Goal: Information Seeking & Learning: Check status

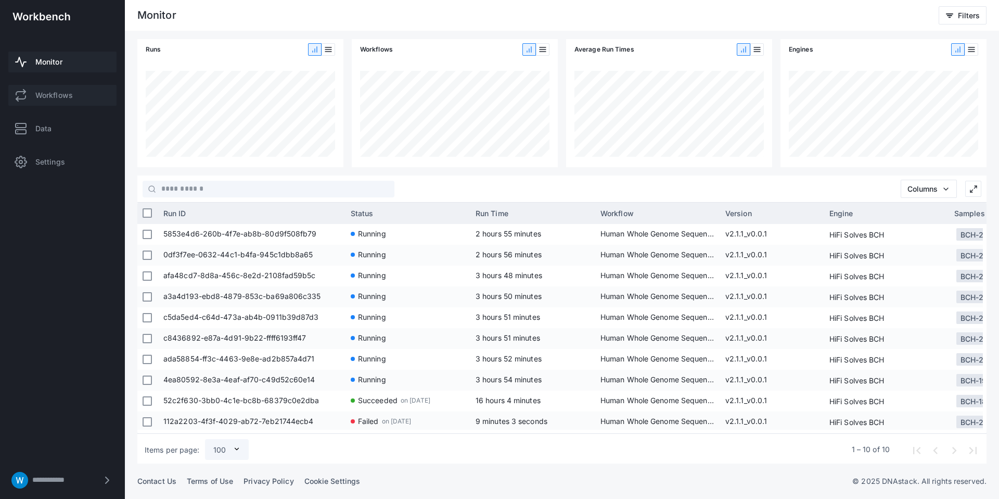
click at [68, 96] on span "Workflows" at bounding box center [53, 95] width 37 height 10
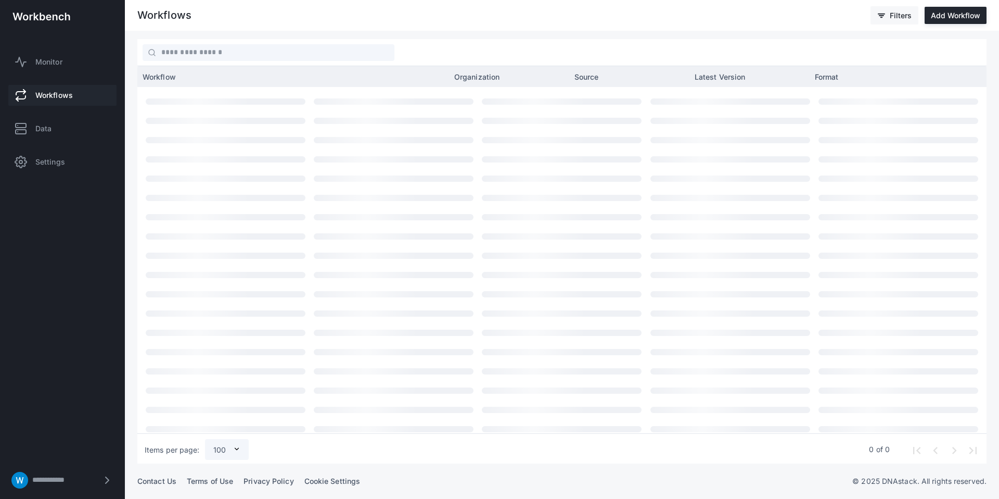
click at [879, 18] on icon at bounding box center [881, 15] width 8 height 8
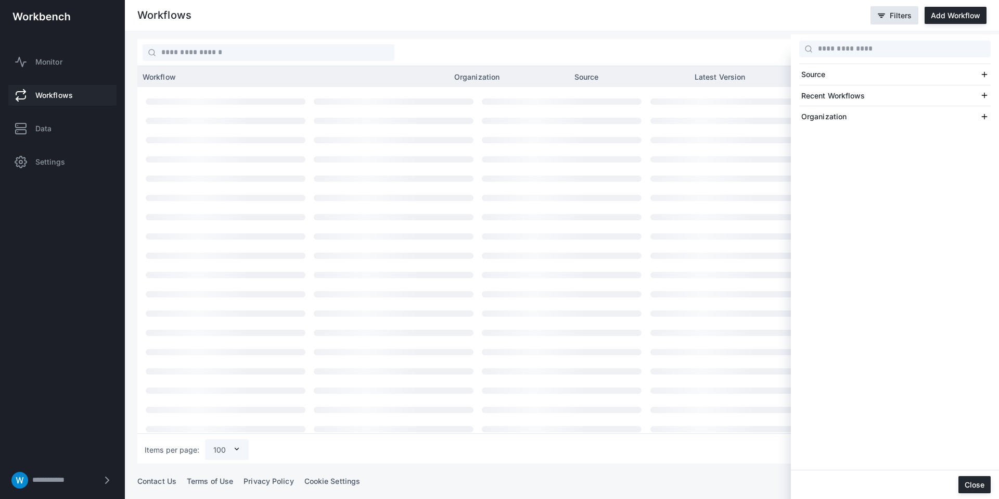
click at [856, 76] on div "Source" at bounding box center [891, 74] width 179 height 10
click at [857, 74] on div "Source" at bounding box center [891, 74] width 179 height 10
click at [857, 97] on div "Recent Workflows" at bounding box center [891, 96] width 179 height 10
drag, startPoint x: 858, startPoint y: 97, endPoint x: 855, endPoint y: 115, distance: 18.0
click at [858, 96] on div "Recent Workflows" at bounding box center [891, 96] width 179 height 10
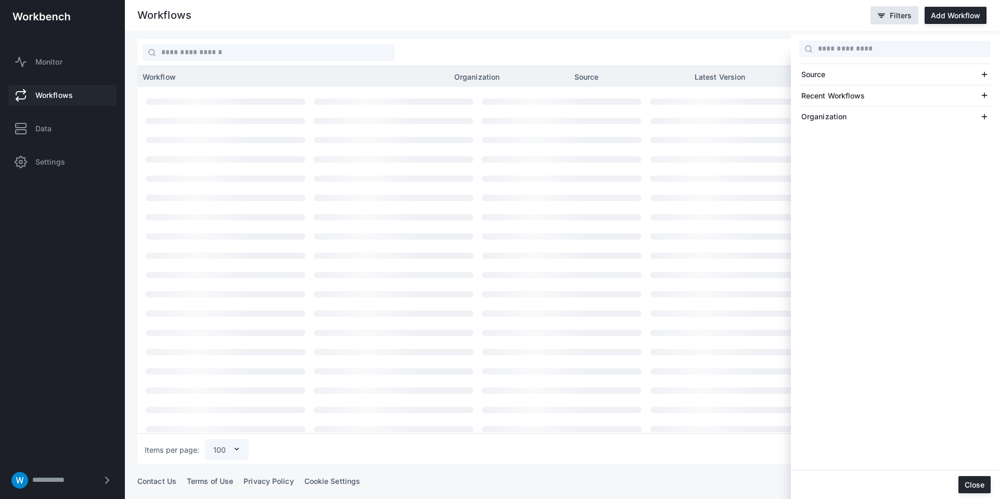
click at [855, 114] on div "Organization" at bounding box center [891, 116] width 179 height 10
click at [769, 29] on div at bounding box center [499, 249] width 999 height 499
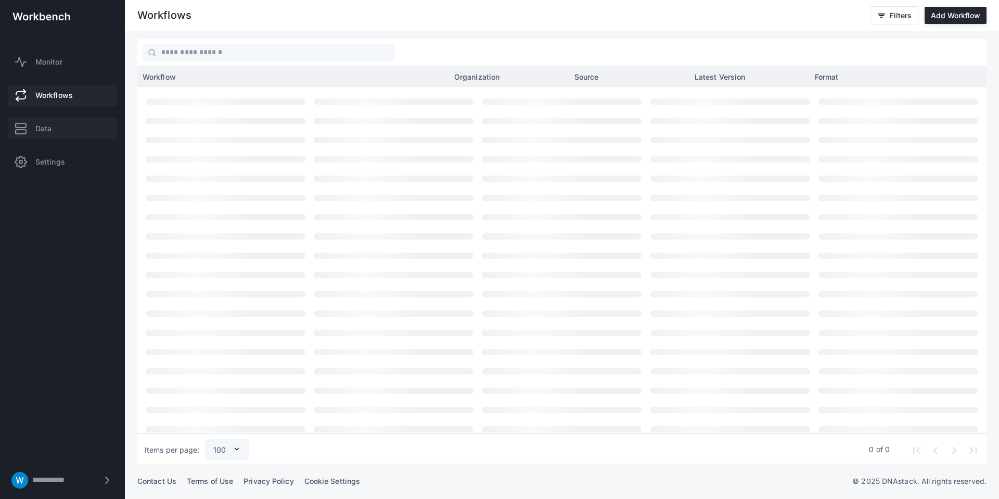
click at [45, 132] on span "Data" at bounding box center [43, 128] width 16 height 10
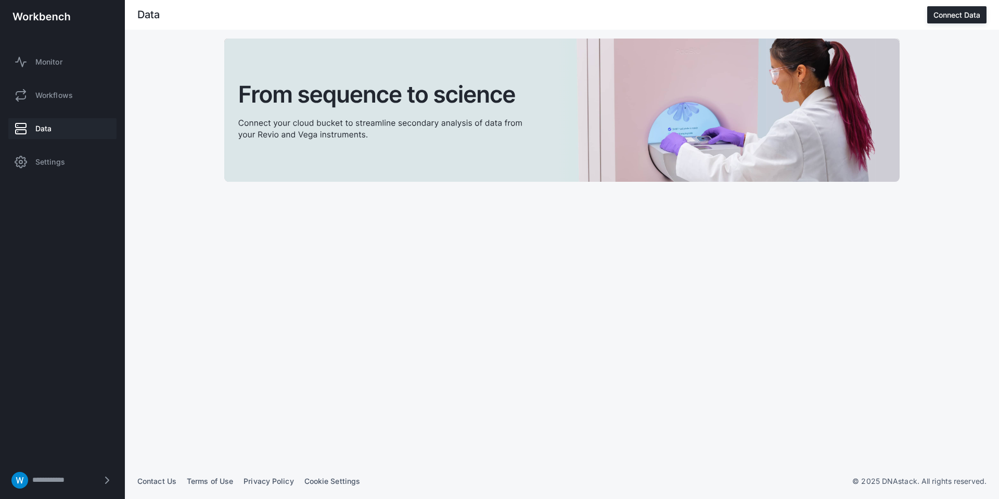
click at [65, 124] on link "Data" at bounding box center [62, 128] width 108 height 21
click at [46, 124] on span "Data" at bounding box center [43, 128] width 16 height 10
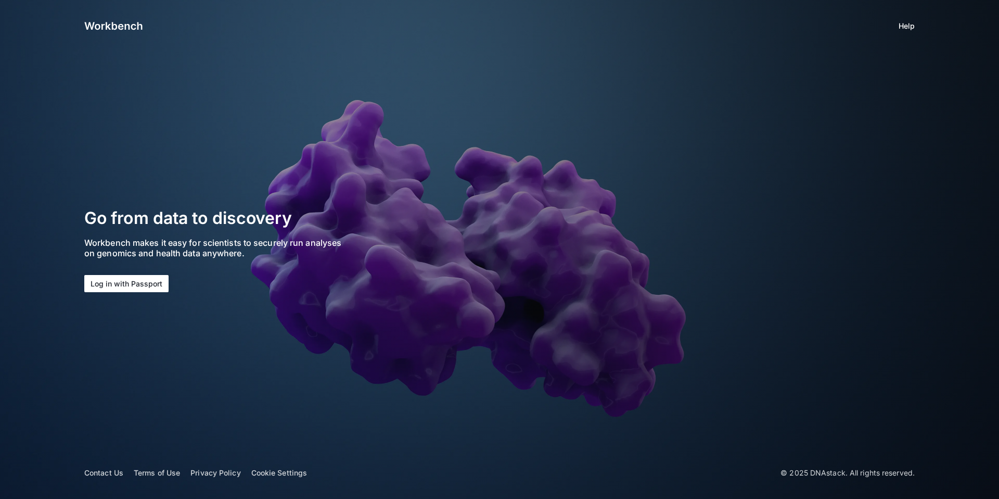
click at [116, 288] on button "Log in with Passport" at bounding box center [126, 283] width 84 height 17
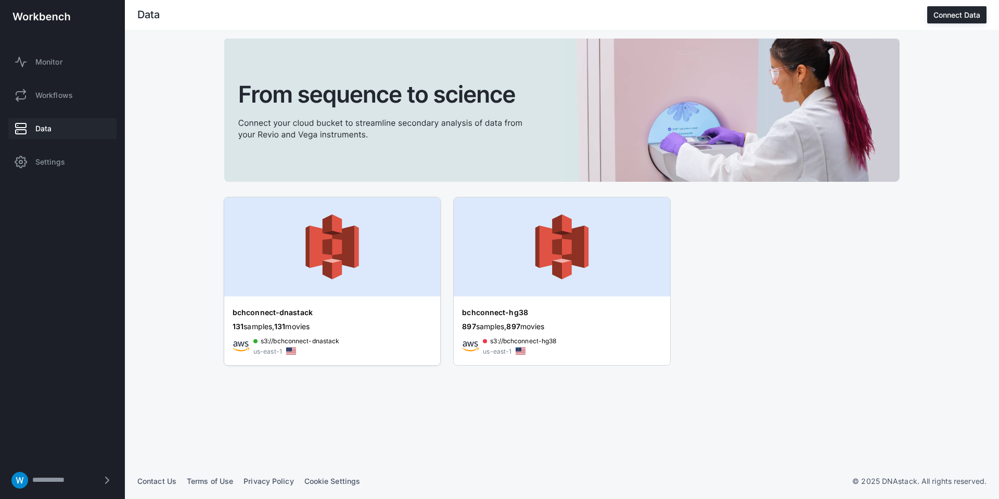
click at [276, 222] on img at bounding box center [332, 246] width 216 height 99
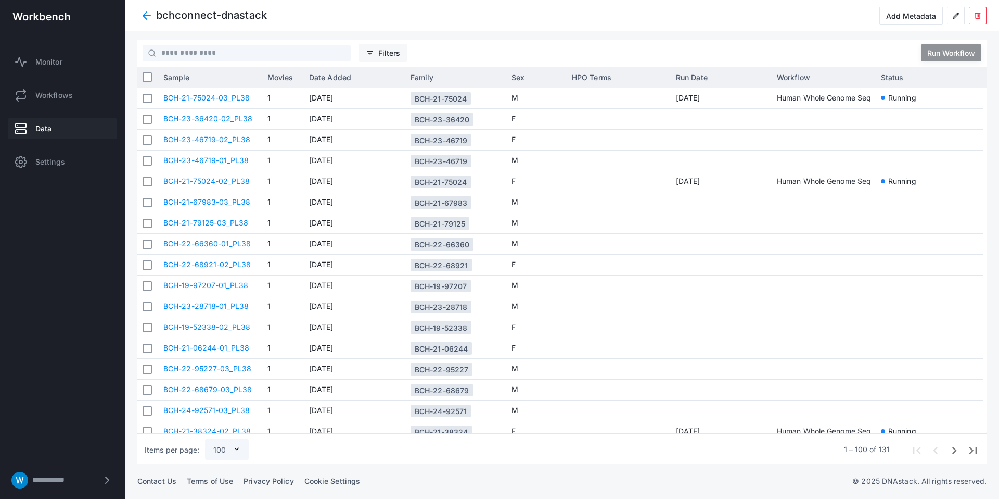
click at [380, 50] on span "Filters" at bounding box center [389, 52] width 22 height 9
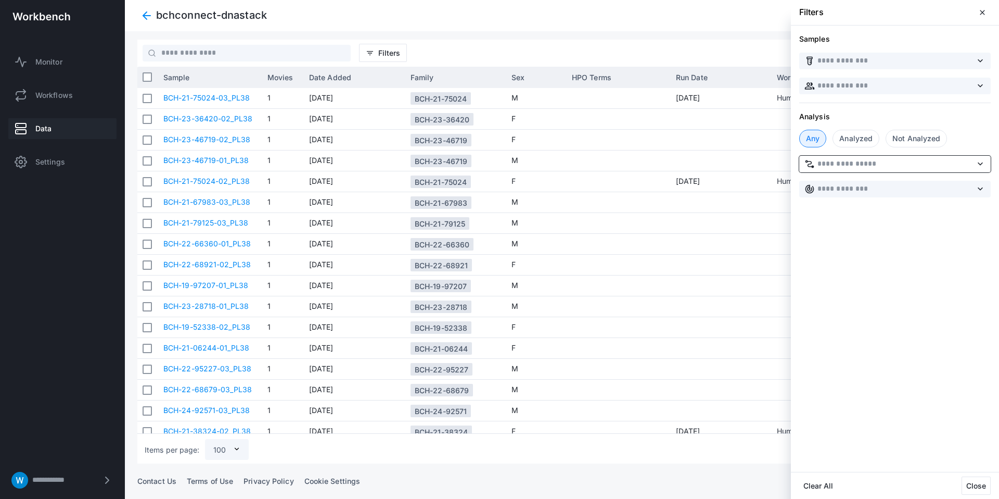
click at [896, 167] on input "text" at bounding box center [901, 163] width 193 height 11
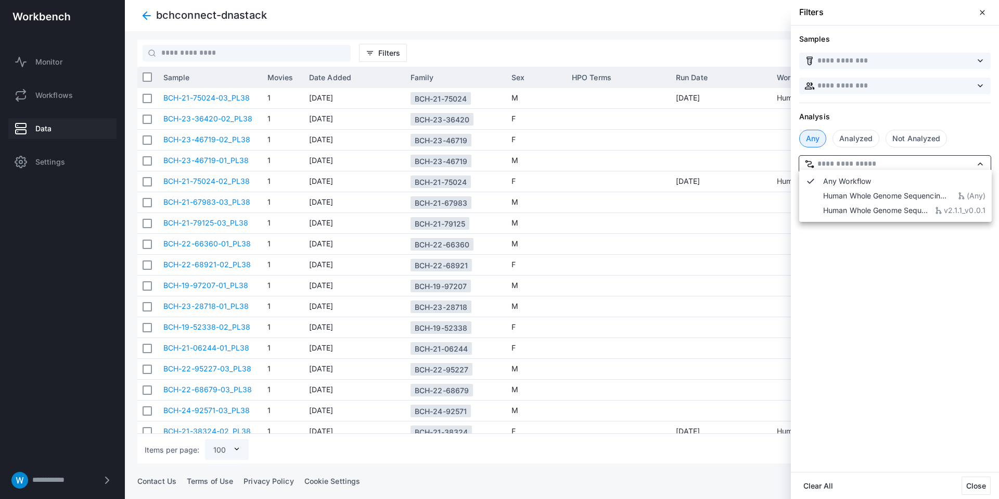
click at [896, 166] on input "text" at bounding box center [901, 163] width 193 height 11
click at [823, 304] on div "Samples labs keyboard_arrow_down group keyboard_arrow_down Analysis Any Analyze…" at bounding box center [895, 249] width 208 height 446
click at [907, 139] on div "Not Analyzed" at bounding box center [916, 139] width 61 height 18
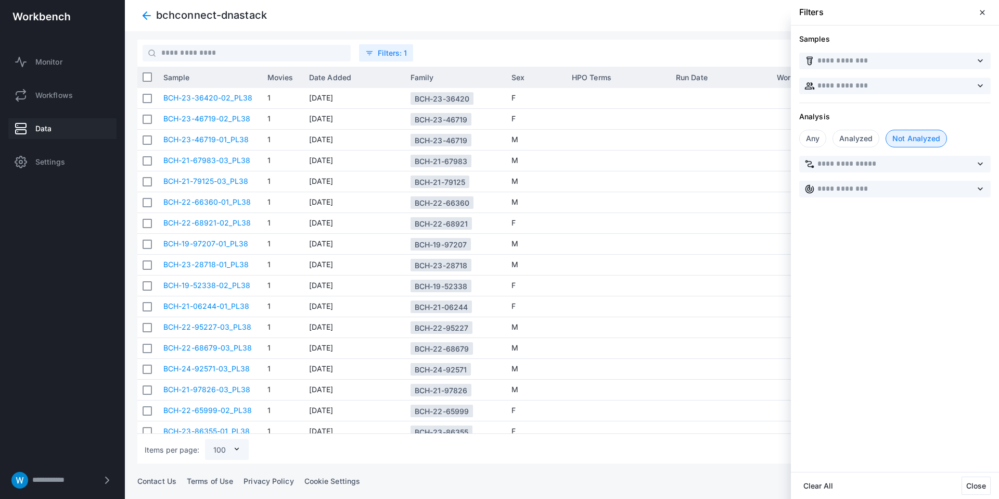
click at [986, 16] on span "close" at bounding box center [982, 12] width 8 height 8
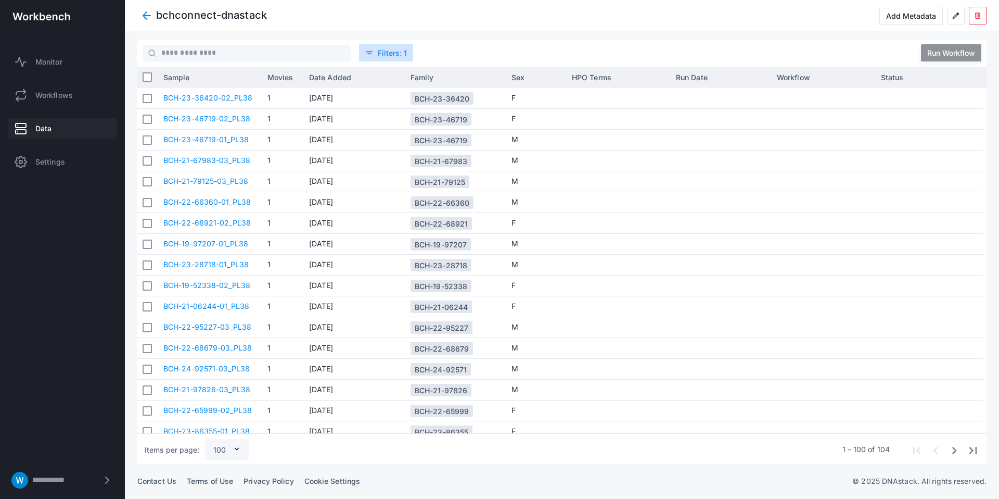
click at [392, 49] on span "Filters" at bounding box center [389, 52] width 22 height 9
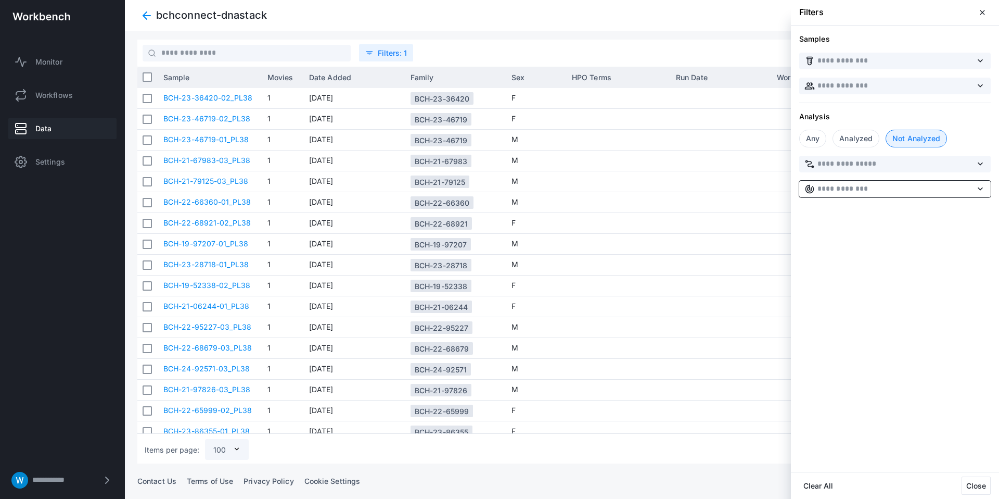
click at [895, 189] on input "text" at bounding box center [901, 188] width 193 height 11
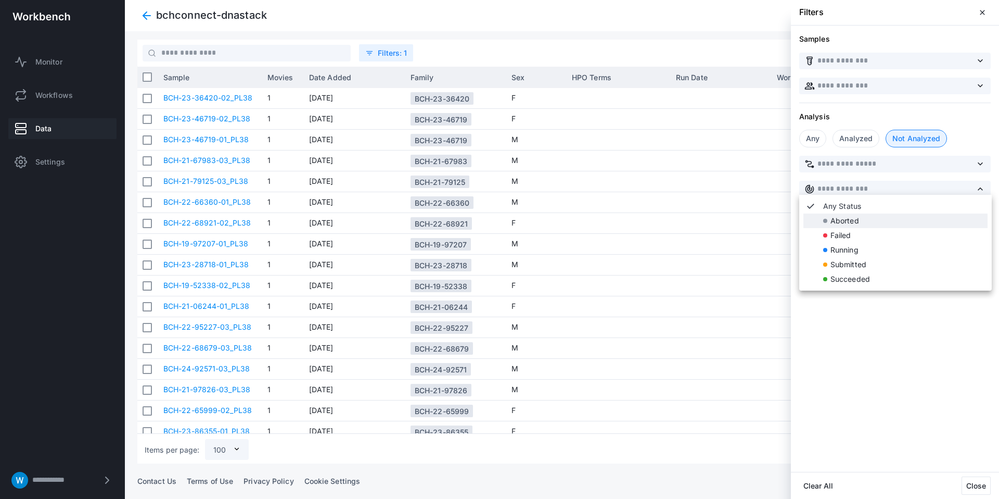
click at [888, 226] on mat-list-option "Aborted" at bounding box center [896, 220] width 184 height 15
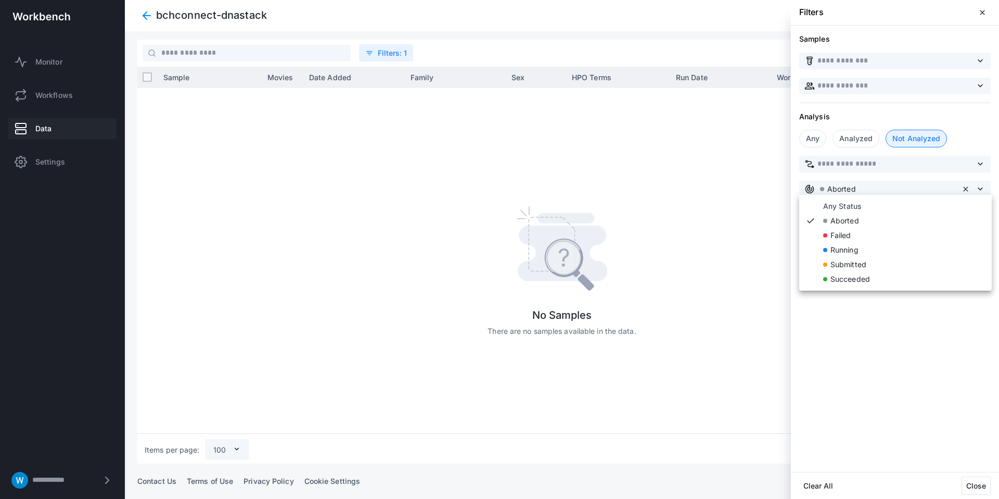
click at [913, 195] on div "Any Status check Aborted Failed Running Submitted Succeeded" at bounding box center [895, 243] width 193 height 96
click at [963, 187] on span "Clear input" at bounding box center [966, 189] width 12 height 12
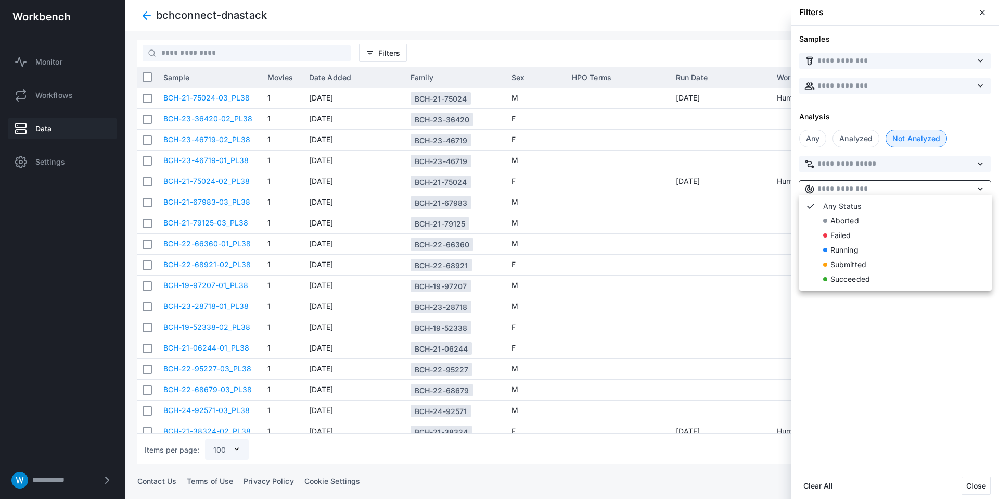
click at [325, 252] on div at bounding box center [562, 249] width 874 height 499
